Goal: Task Accomplishment & Management: Use online tool/utility

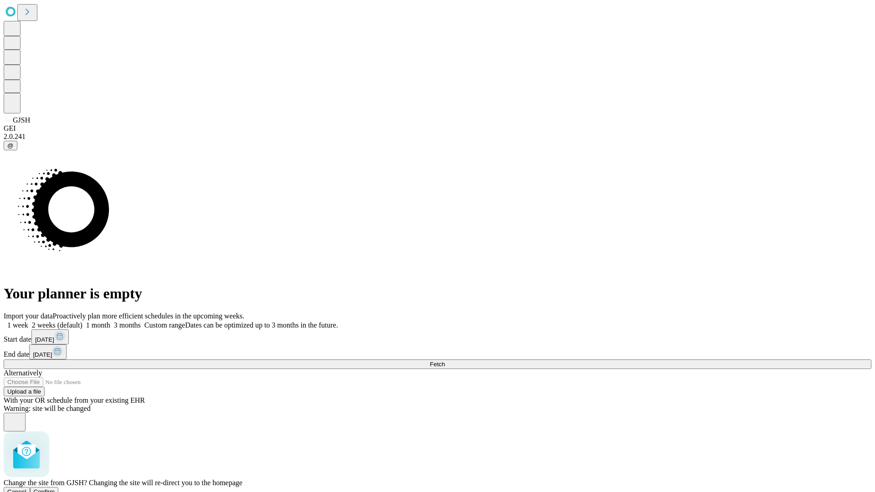
click at [55, 489] on span "Confirm" at bounding box center [44, 492] width 21 height 7
click at [28, 321] on label "1 week" at bounding box center [16, 325] width 25 height 8
click at [445, 361] on span "Fetch" at bounding box center [437, 364] width 15 height 7
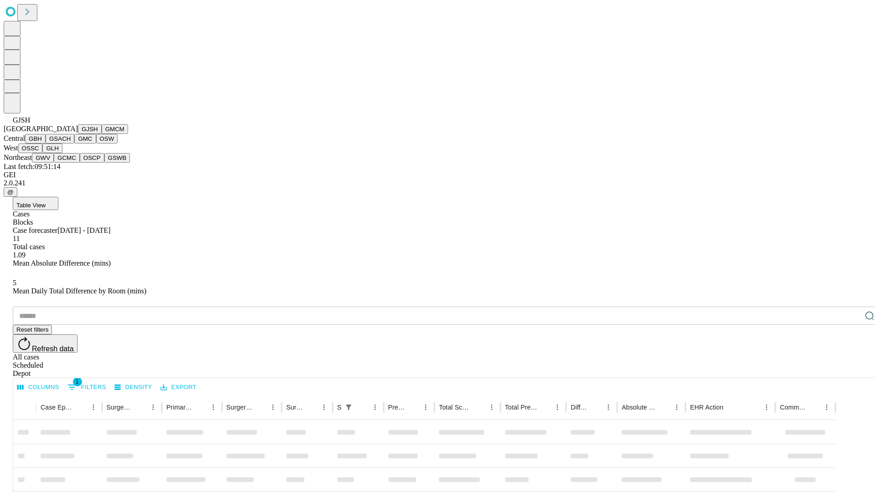
click at [102, 134] on button "GMCM" at bounding box center [115, 129] width 26 height 10
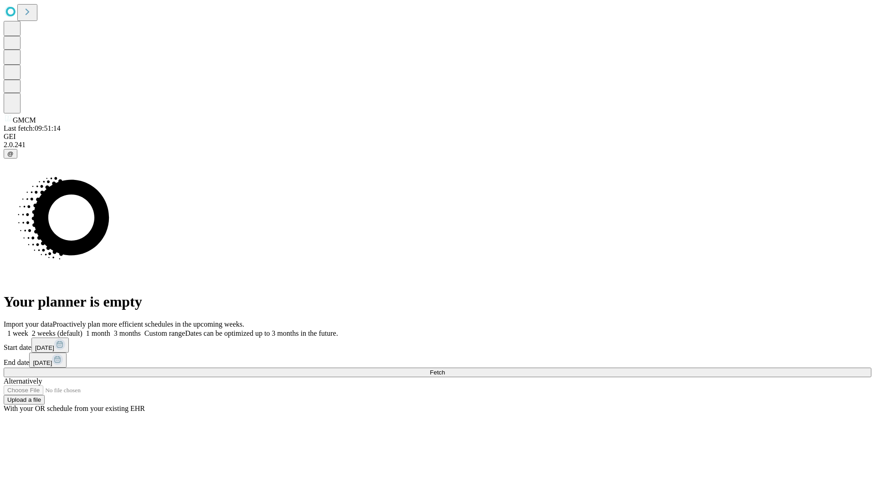
click at [28, 330] on label "1 week" at bounding box center [16, 334] width 25 height 8
click at [445, 369] on span "Fetch" at bounding box center [437, 372] width 15 height 7
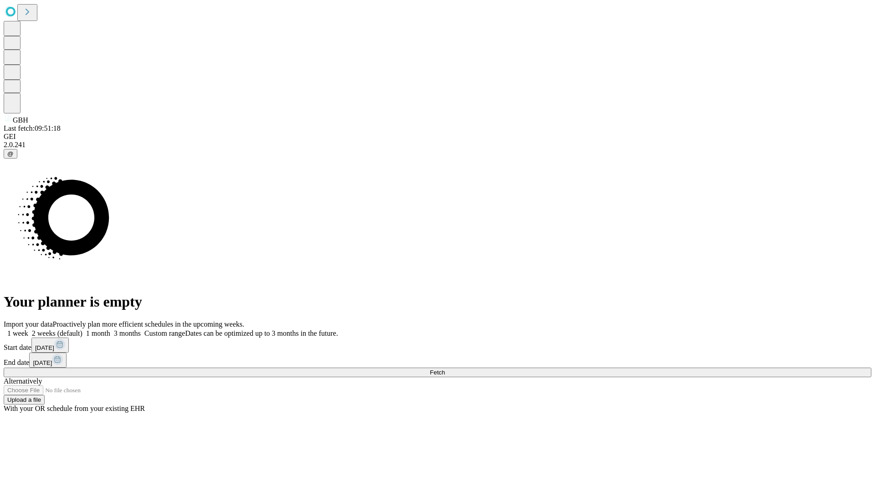
click at [445, 369] on span "Fetch" at bounding box center [437, 372] width 15 height 7
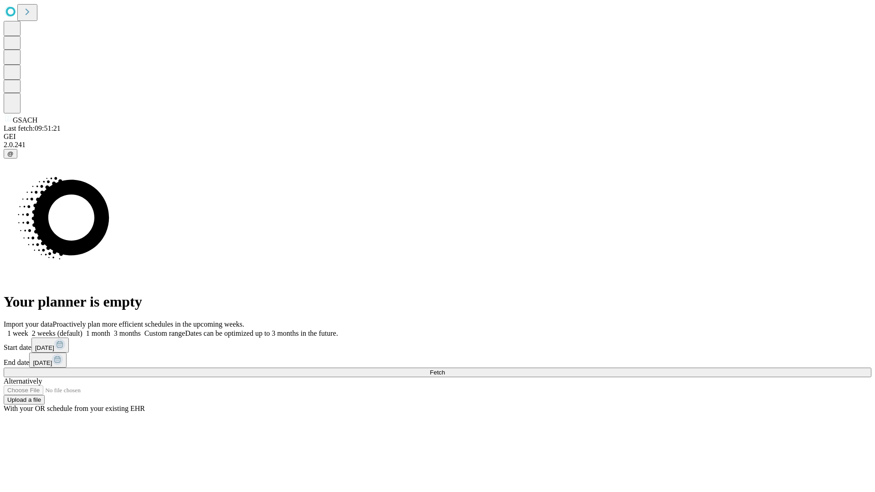
click at [28, 330] on label "1 week" at bounding box center [16, 334] width 25 height 8
click at [445, 369] on span "Fetch" at bounding box center [437, 372] width 15 height 7
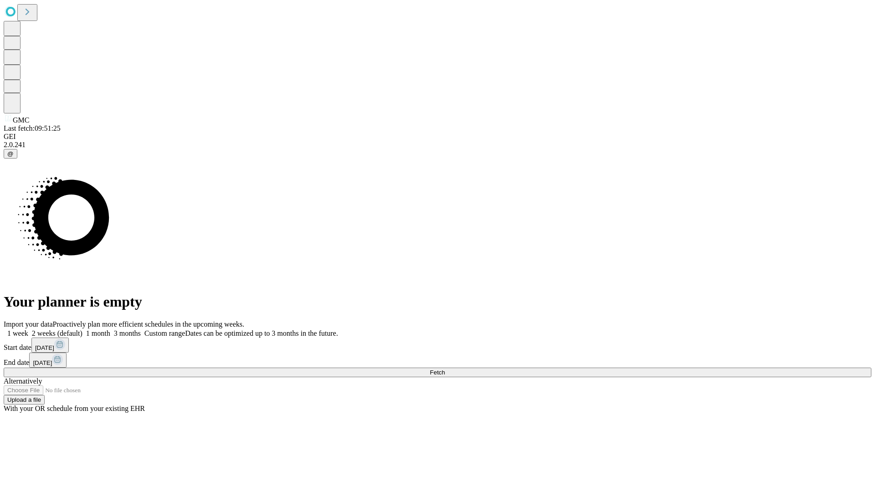
click at [28, 330] on label "1 week" at bounding box center [16, 334] width 25 height 8
click at [445, 369] on span "Fetch" at bounding box center [437, 372] width 15 height 7
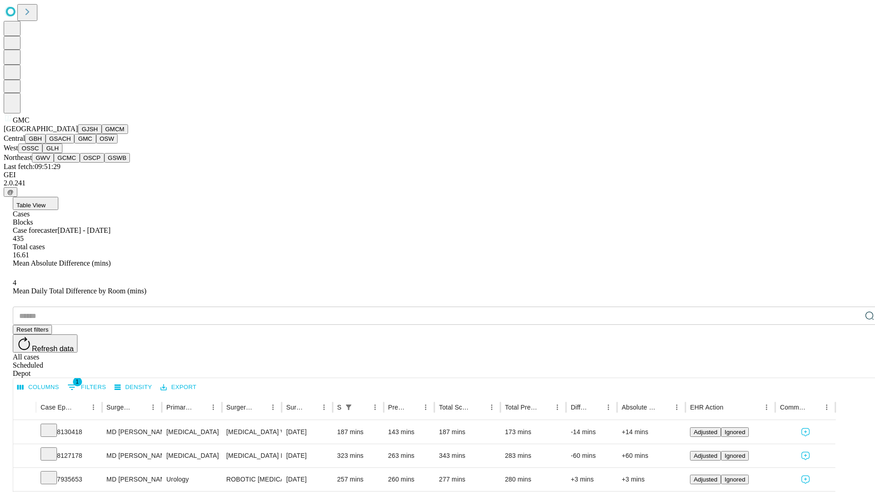
click at [96, 144] on button "OSW" at bounding box center [107, 139] width 22 height 10
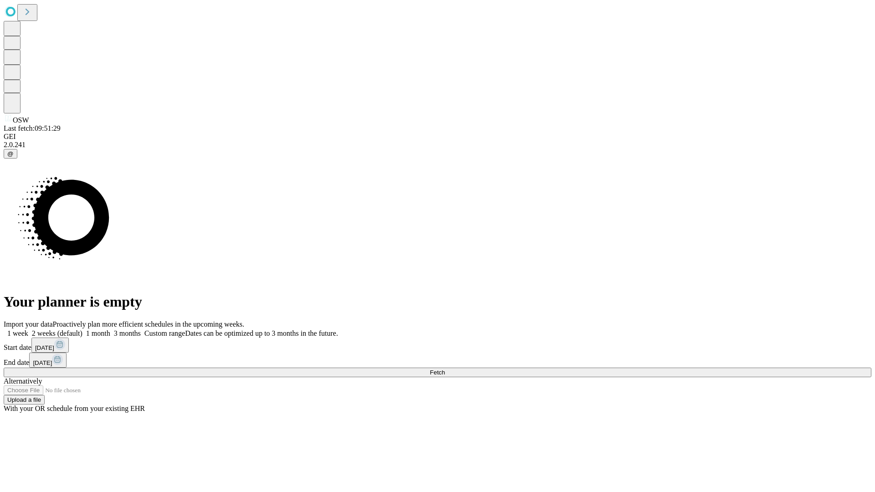
click at [28, 330] on label "1 week" at bounding box center [16, 334] width 25 height 8
click at [445, 369] on span "Fetch" at bounding box center [437, 372] width 15 height 7
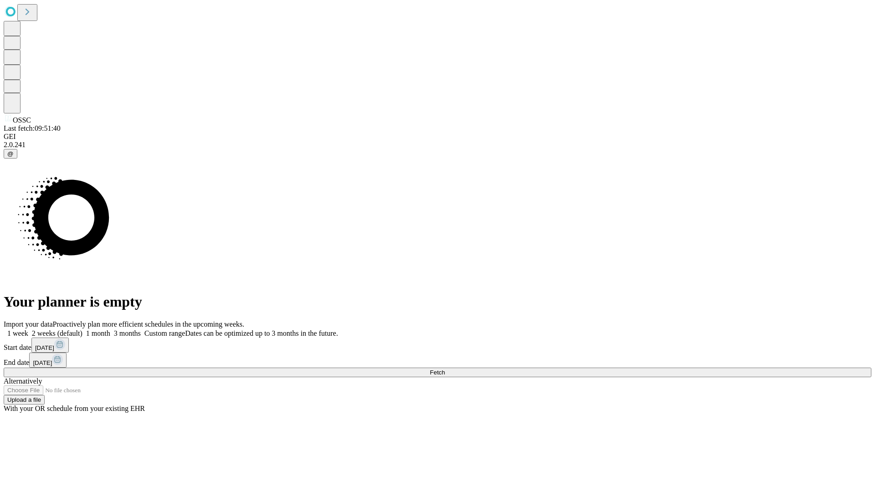
click at [28, 330] on label "1 week" at bounding box center [16, 334] width 25 height 8
click at [445, 369] on span "Fetch" at bounding box center [437, 372] width 15 height 7
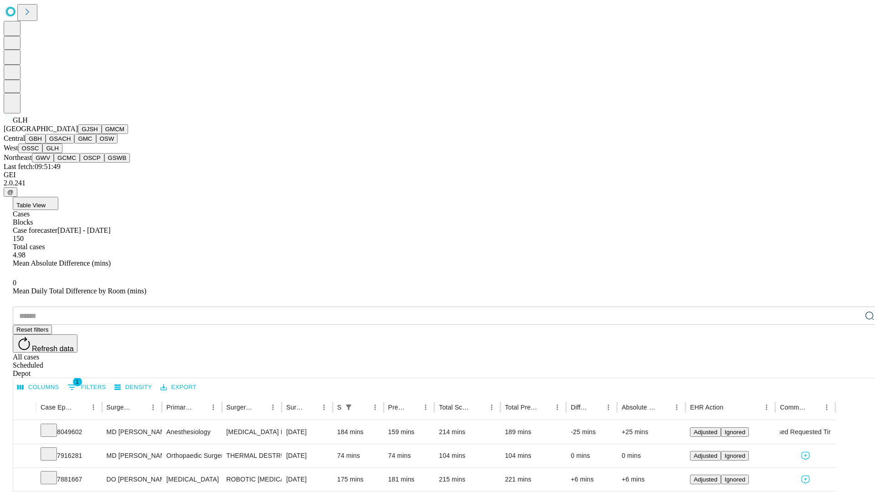
click at [54, 163] on button "GWV" at bounding box center [43, 158] width 22 height 10
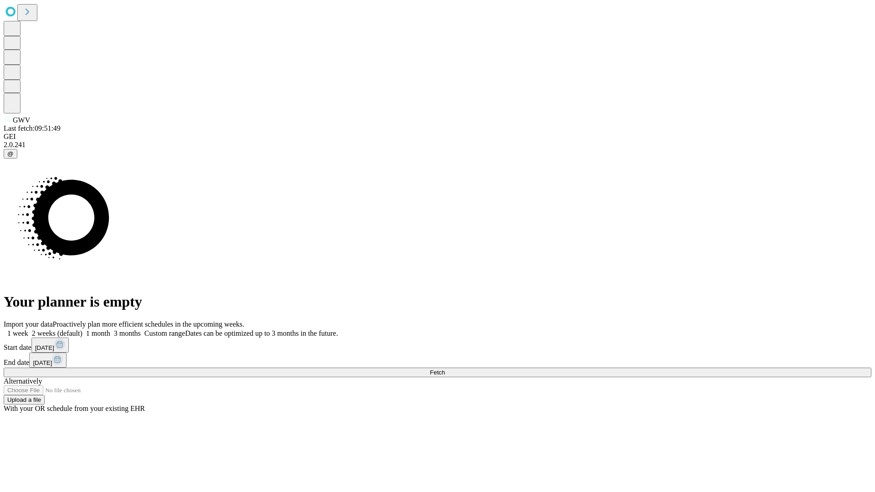
click at [28, 330] on label "1 week" at bounding box center [16, 334] width 25 height 8
click at [445, 369] on span "Fetch" at bounding box center [437, 372] width 15 height 7
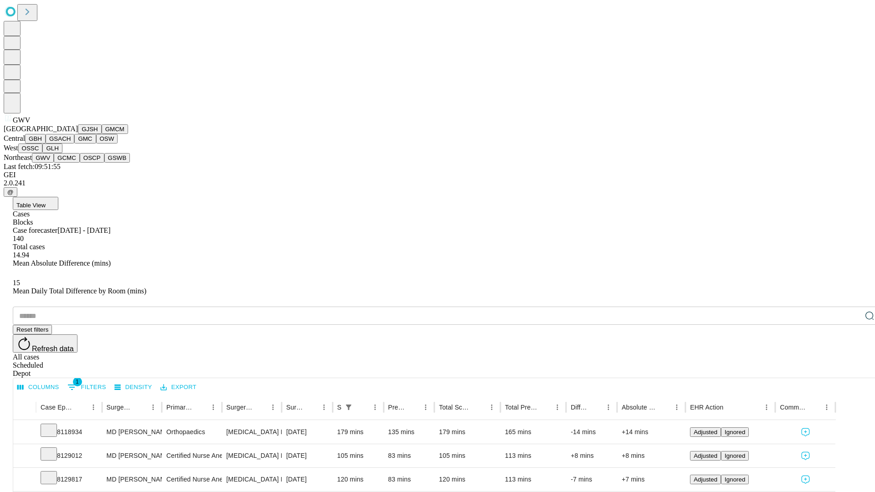
click at [71, 163] on button "GCMC" at bounding box center [67, 158] width 26 height 10
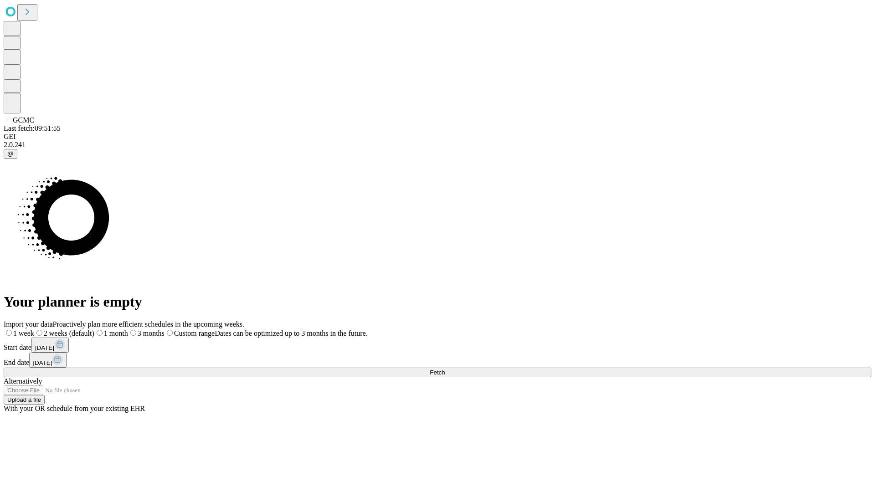
click at [34, 330] on label "1 week" at bounding box center [19, 334] width 31 height 8
click at [445, 369] on span "Fetch" at bounding box center [437, 372] width 15 height 7
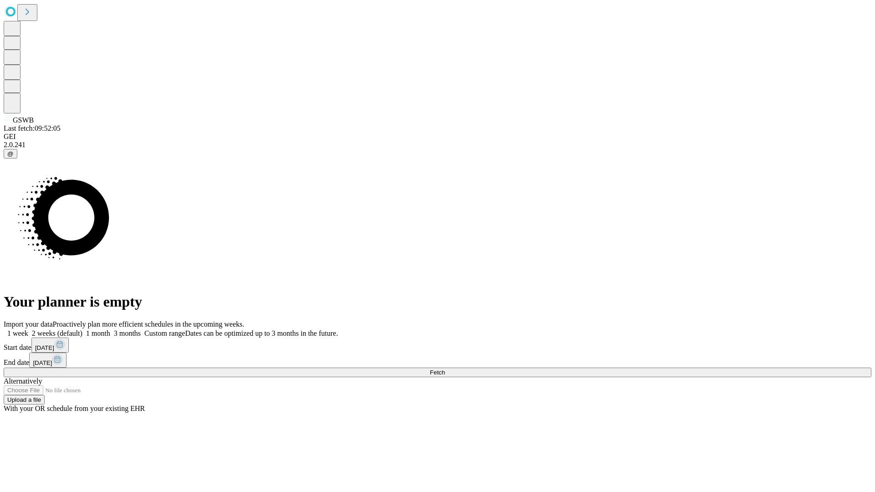
click at [28, 330] on label "1 week" at bounding box center [16, 334] width 25 height 8
click at [445, 369] on span "Fetch" at bounding box center [437, 372] width 15 height 7
